Goal: Find specific page/section: Find specific page/section

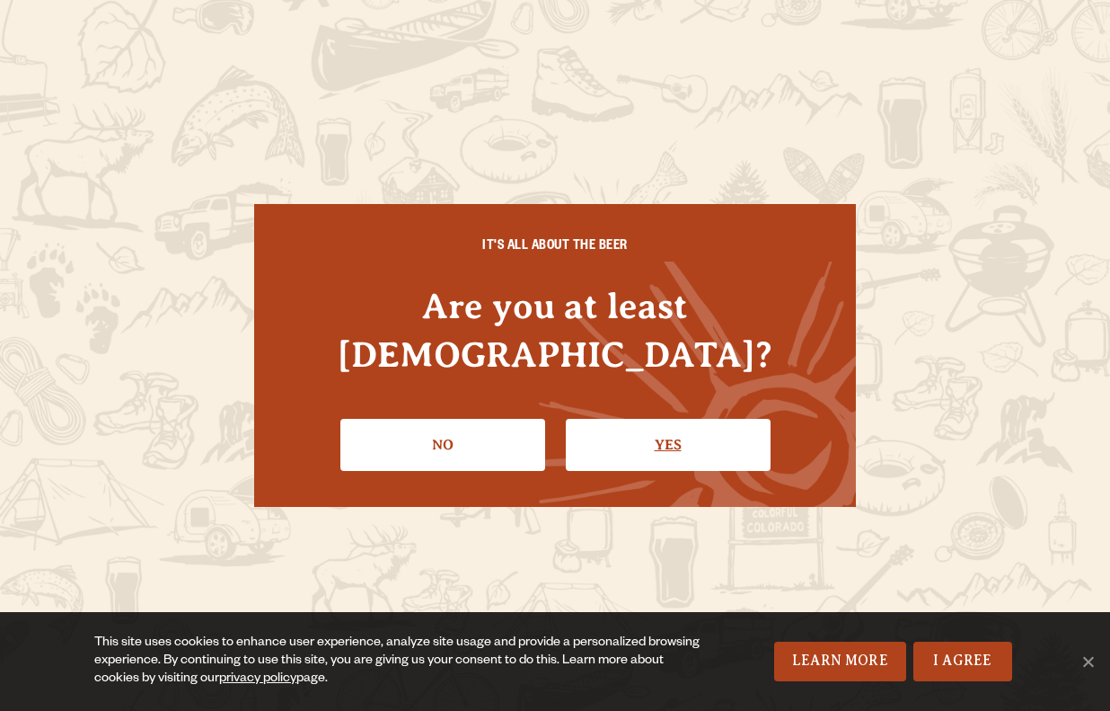
click at [651, 419] on link "Yes" at bounding box center [668, 445] width 205 height 52
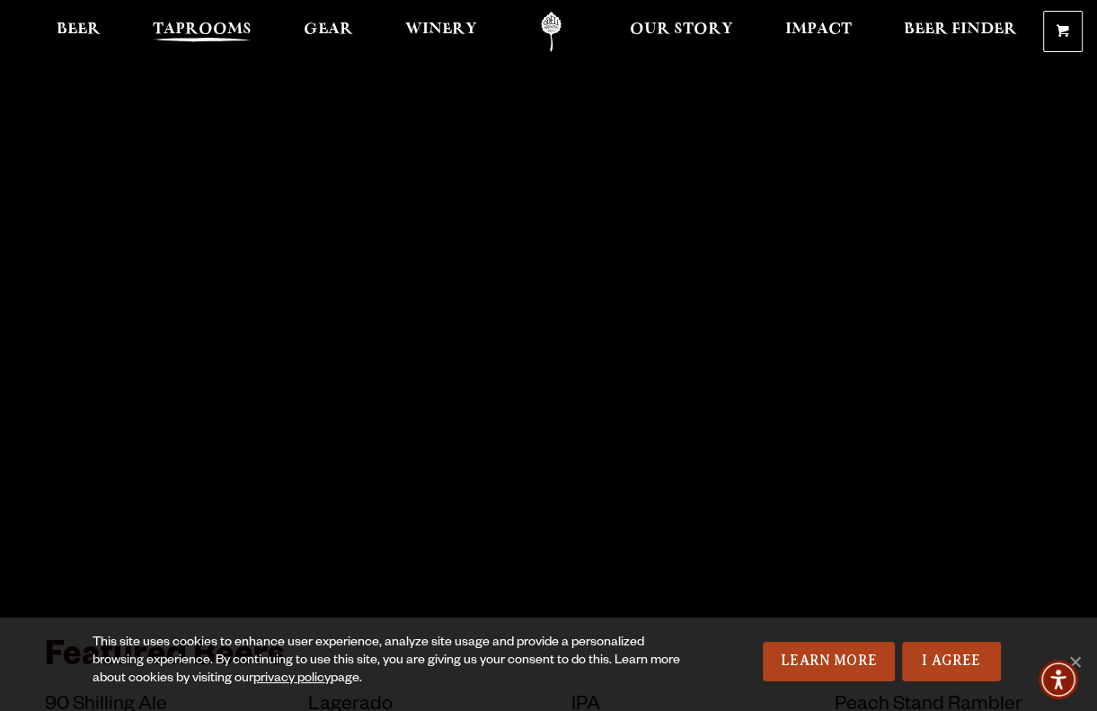
click at [202, 30] on span "Taprooms" at bounding box center [202, 29] width 99 height 14
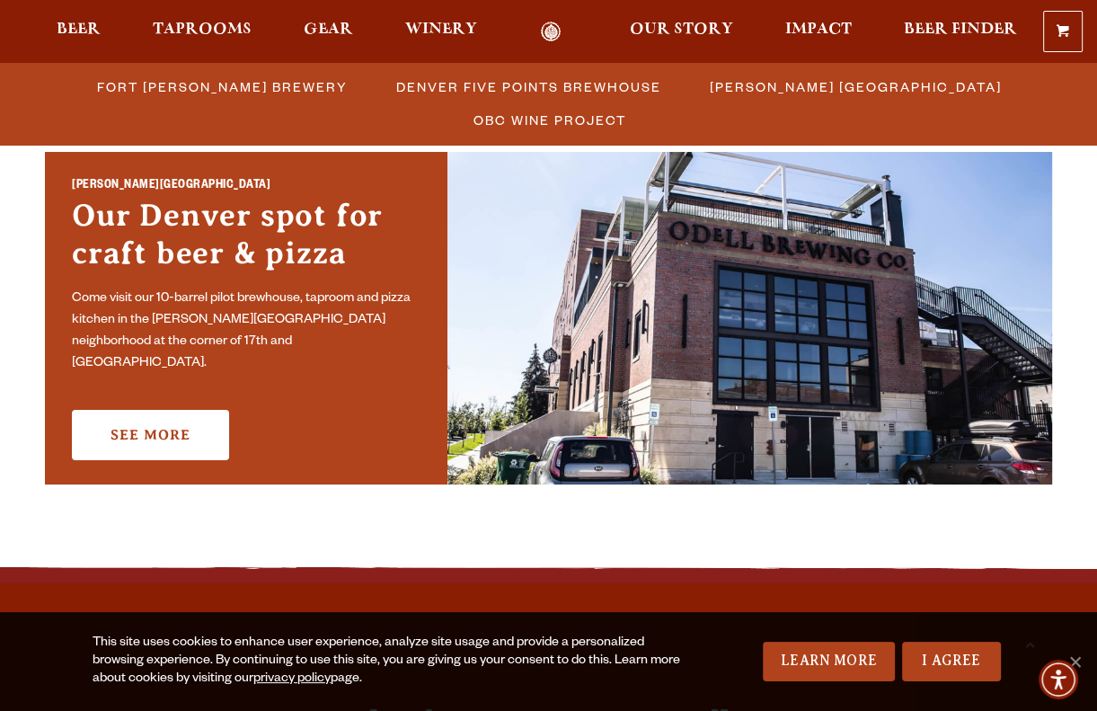
scroll to position [1276, 0]
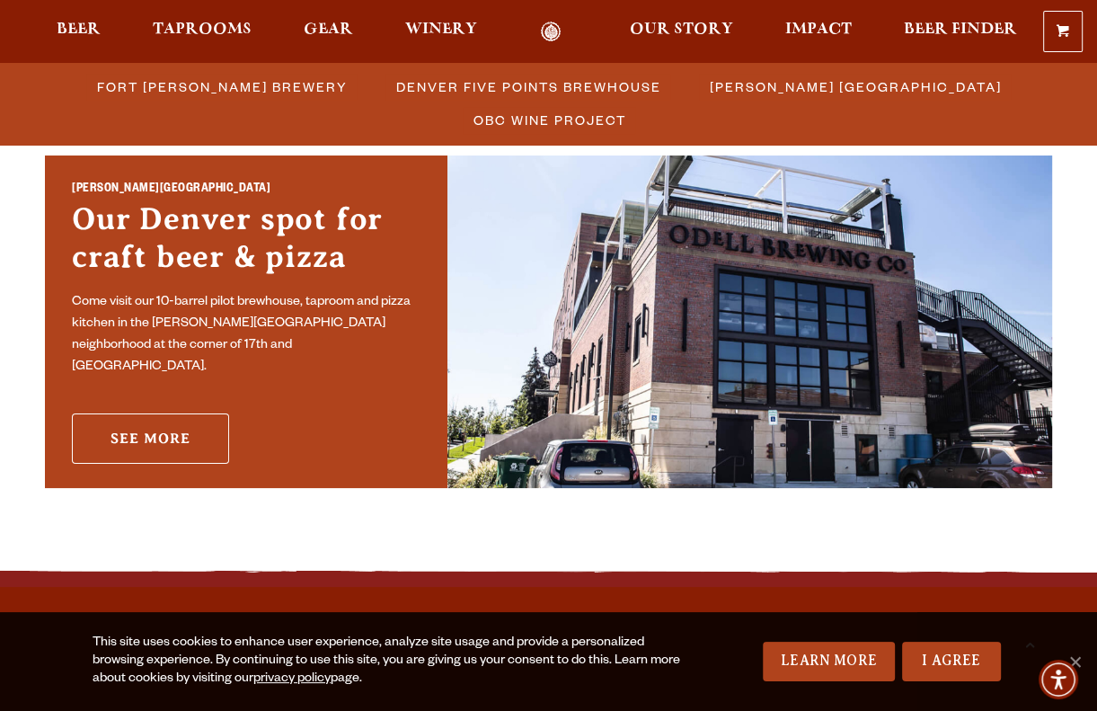
click at [199, 419] on link "See More" at bounding box center [150, 438] width 157 height 50
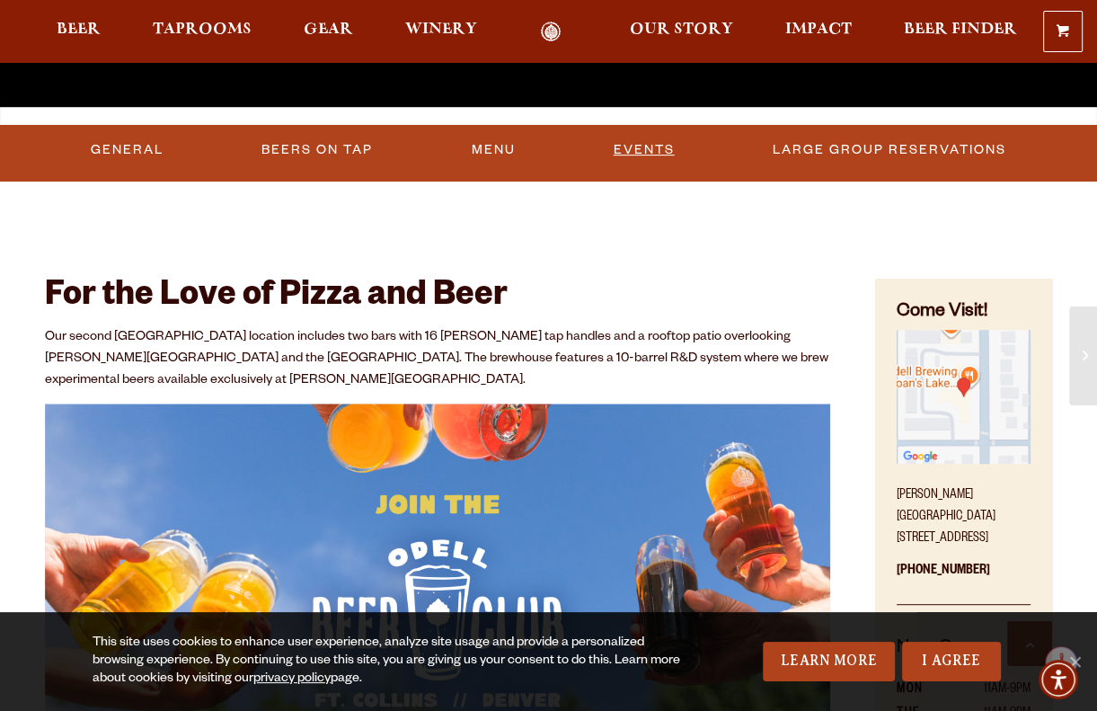
click at [668, 141] on link "Events" at bounding box center [643, 149] width 75 height 41
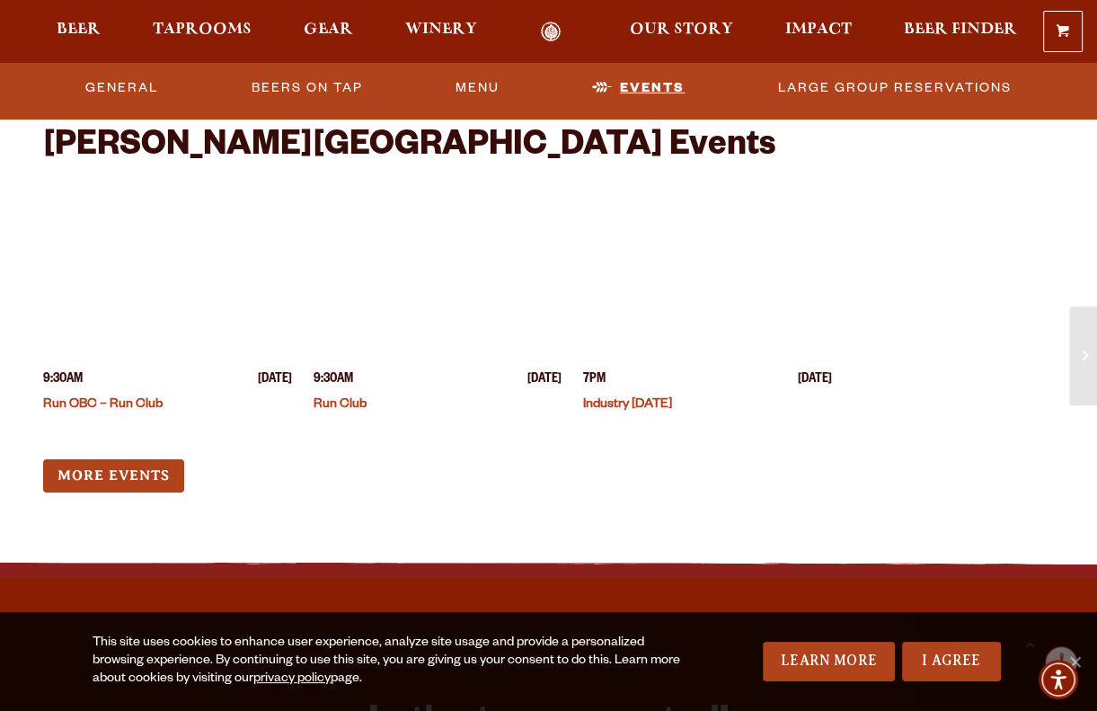
scroll to position [4636, 0]
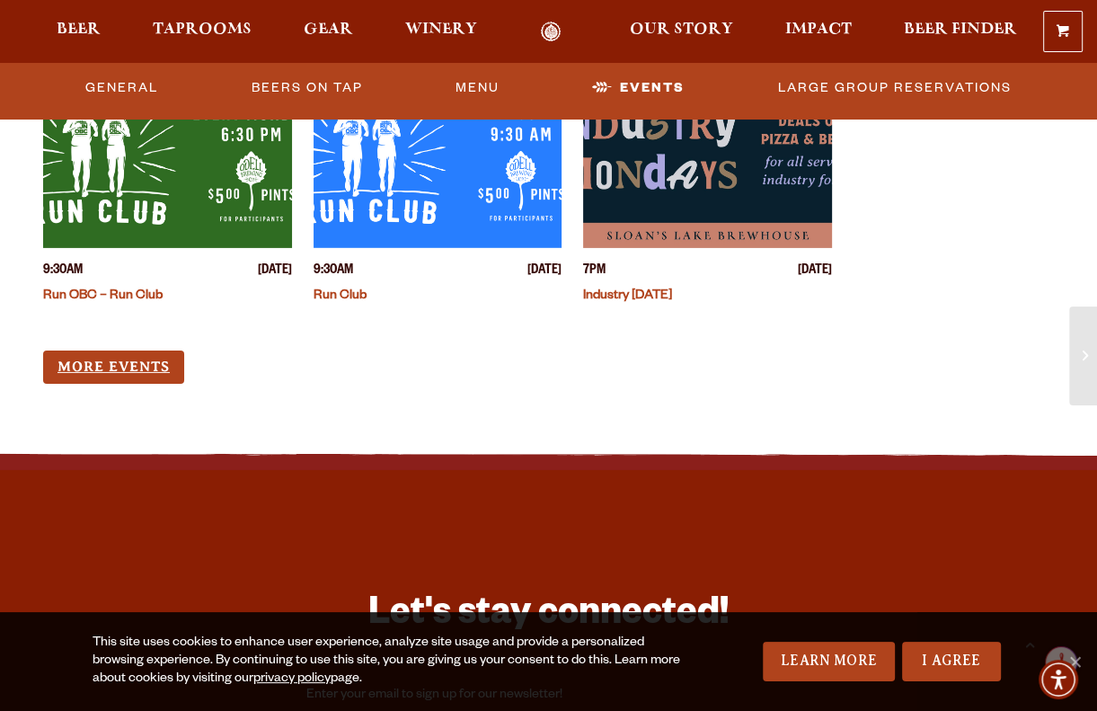
click at [121, 350] on link "More Events" at bounding box center [113, 366] width 141 height 33
